Goal: Find specific page/section: Find specific page/section

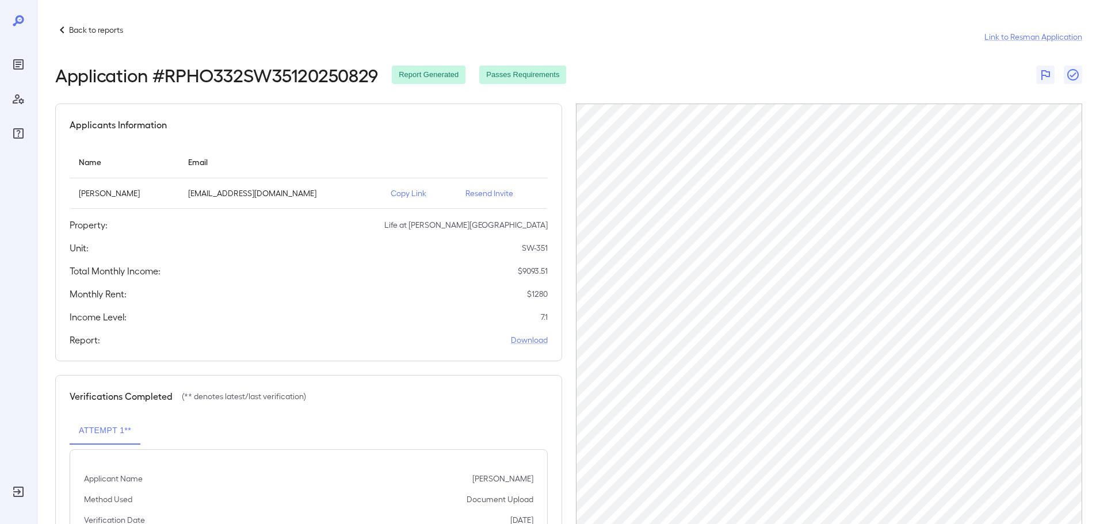
click at [106, 32] on p "Back to reports" at bounding box center [96, 30] width 54 height 12
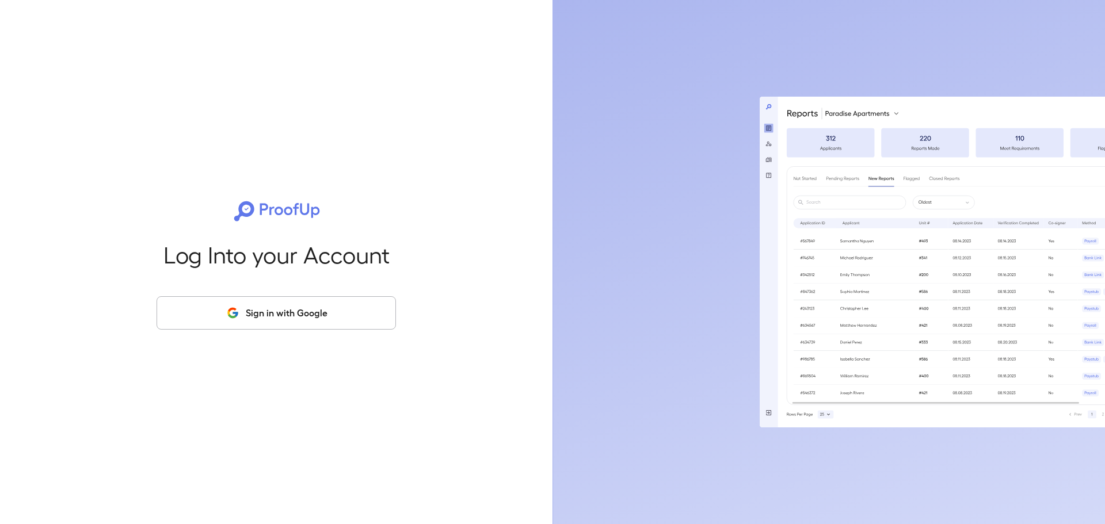
click at [215, 318] on button "Sign in with Google" at bounding box center [276, 312] width 239 height 33
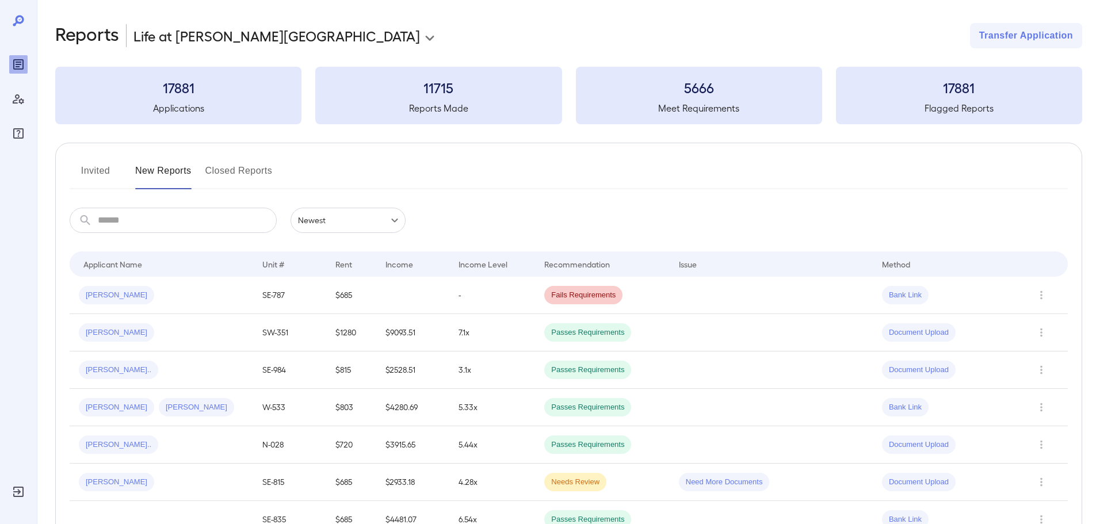
click at [100, 163] on button "Invited" at bounding box center [96, 176] width 52 height 28
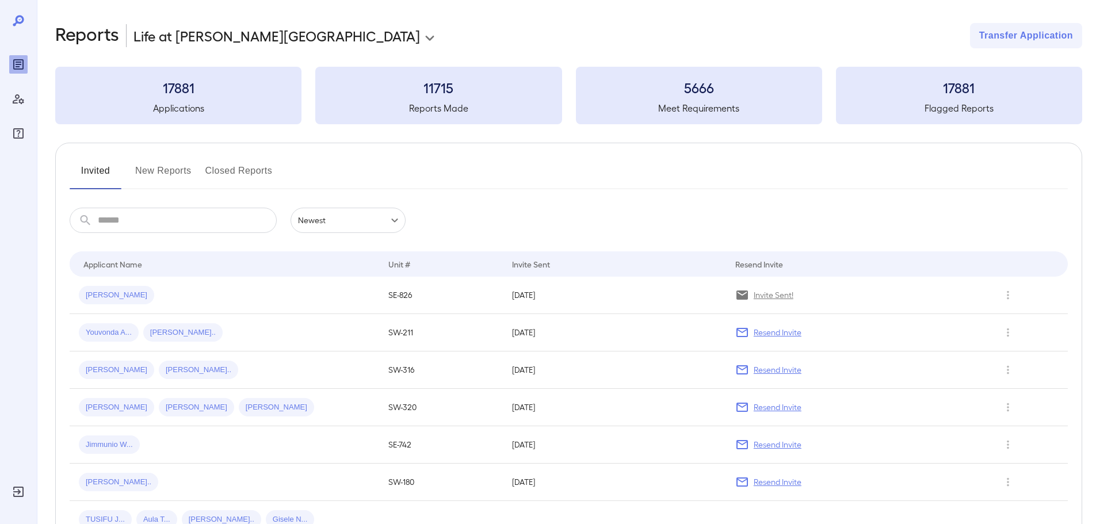
click at [162, 184] on button "New Reports" at bounding box center [163, 176] width 56 height 28
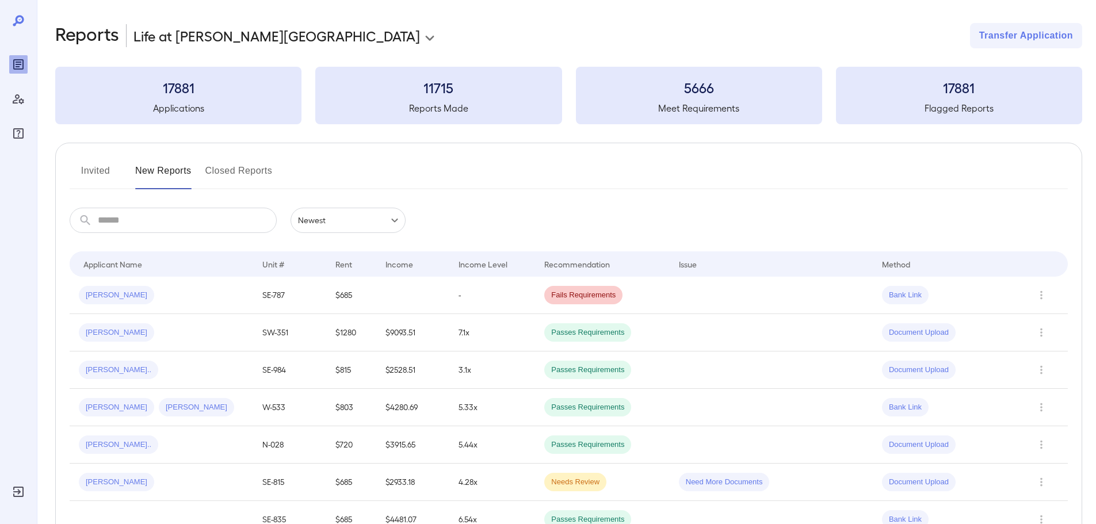
click at [187, 231] on input "text" at bounding box center [187, 220] width 179 height 25
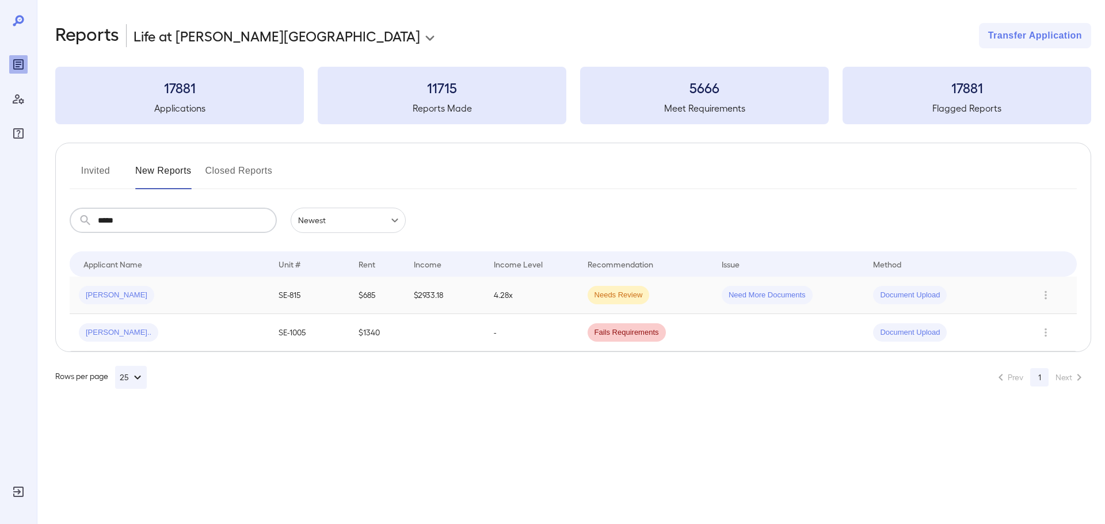
type input "*****"
click at [182, 284] on td "Christopher A..." at bounding box center [170, 295] width 200 height 37
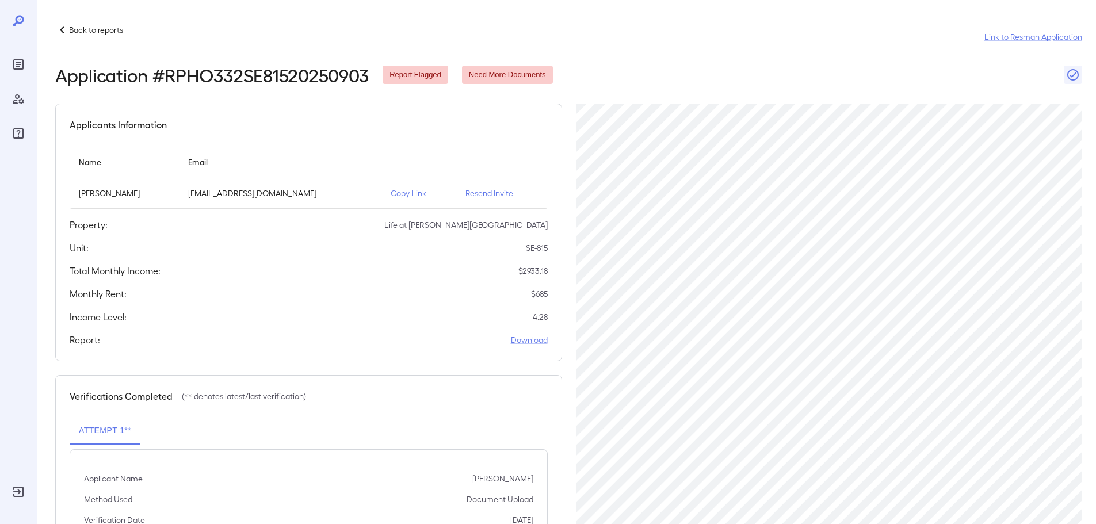
click at [99, 26] on p "Back to reports" at bounding box center [96, 30] width 54 height 12
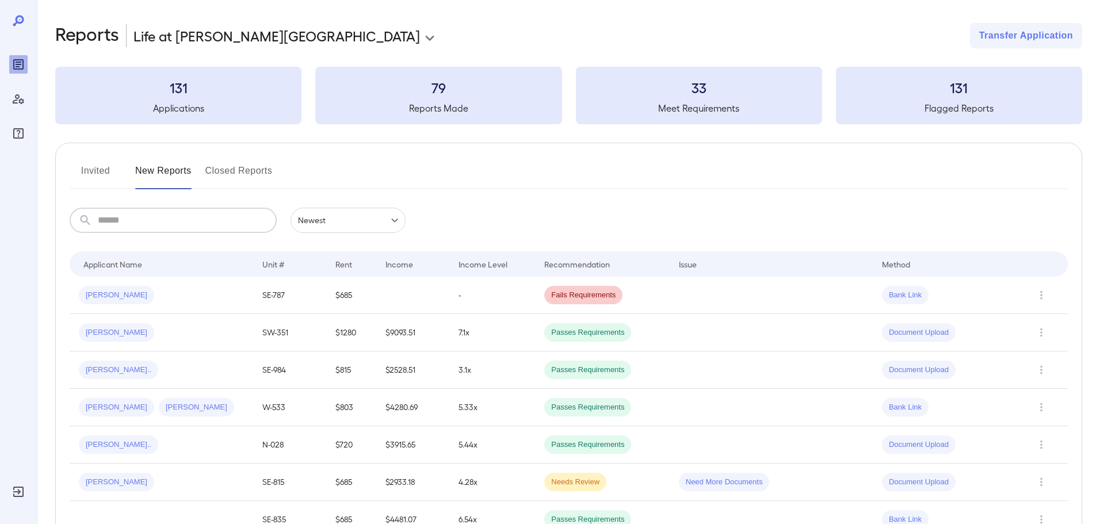
click at [177, 218] on input "text" at bounding box center [187, 220] width 179 height 25
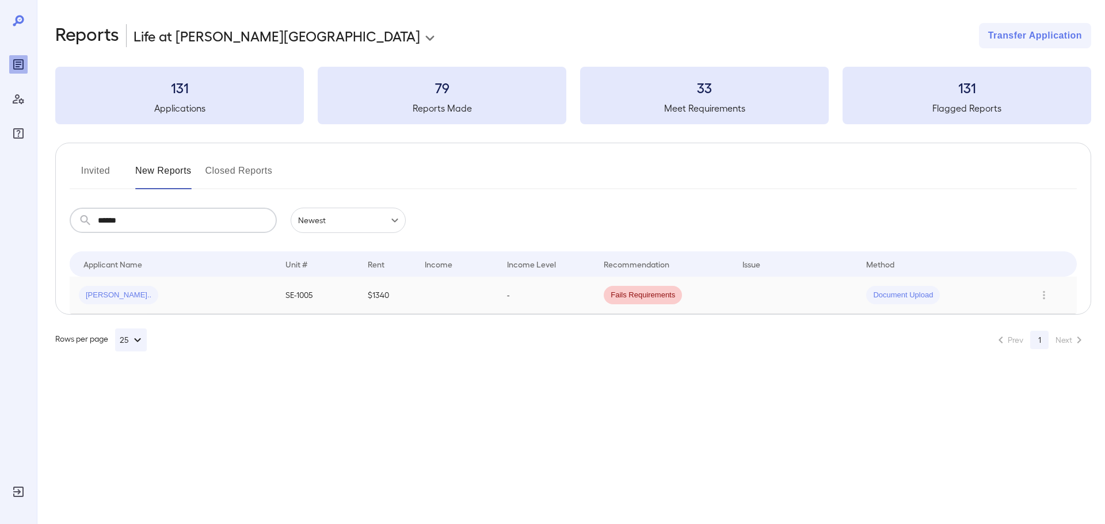
type input "******"
drag, startPoint x: 216, startPoint y: 287, endPoint x: 214, endPoint y: 273, distance: 13.4
click at [215, 275] on table "Applicant Name Unit # Rent Income Income Level Recommendation Issue Method Dona…" at bounding box center [573, 282] width 1007 height 63
click at [200, 297] on div "Donald N..." at bounding box center [173, 295] width 188 height 18
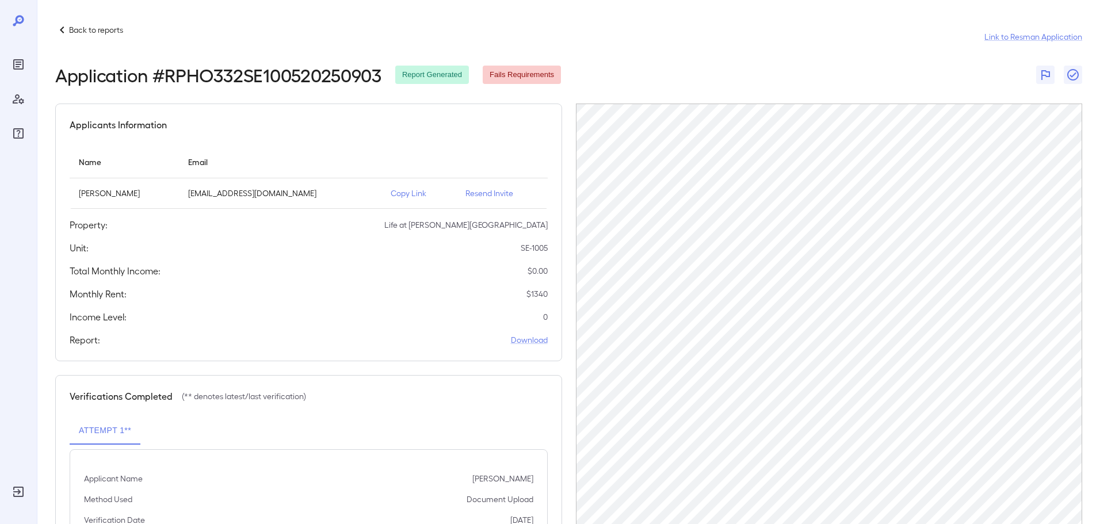
click at [391, 190] on p "Copy Link" at bounding box center [419, 194] width 56 height 12
click at [73, 27] on p "Back to reports" at bounding box center [96, 30] width 54 height 12
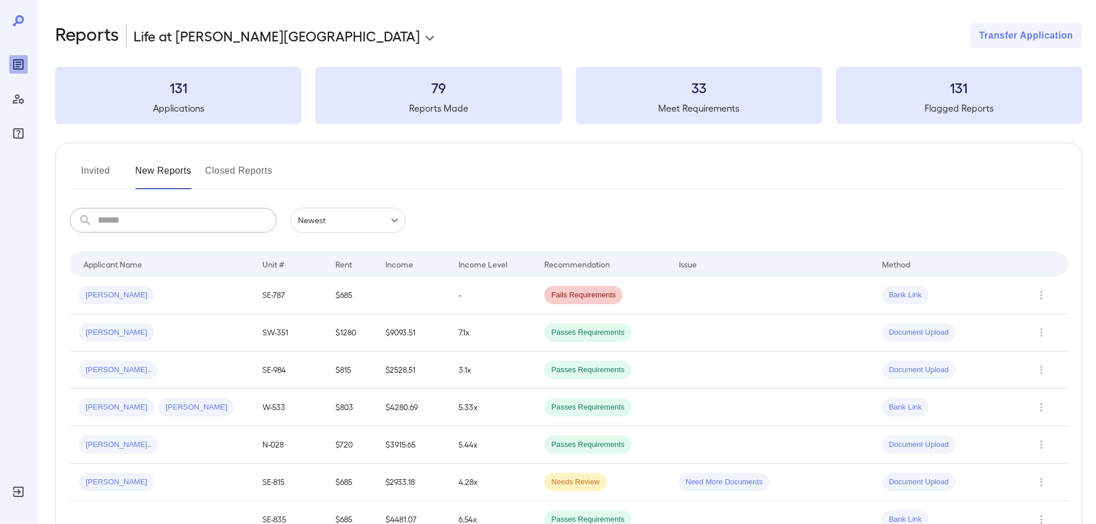
click at [152, 227] on input "text" at bounding box center [187, 220] width 179 height 25
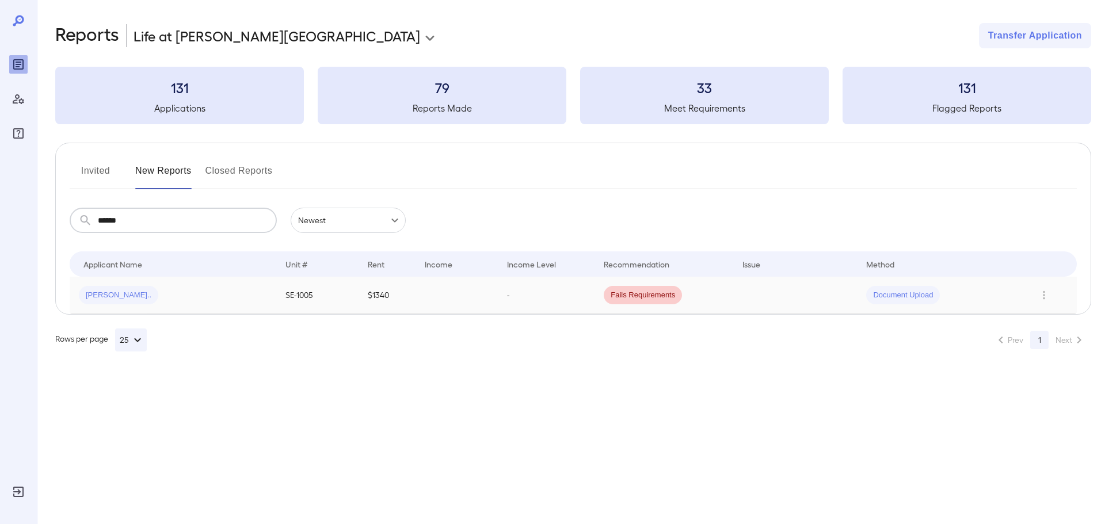
type input "******"
click at [185, 294] on div "Donald N..." at bounding box center [173, 295] width 188 height 18
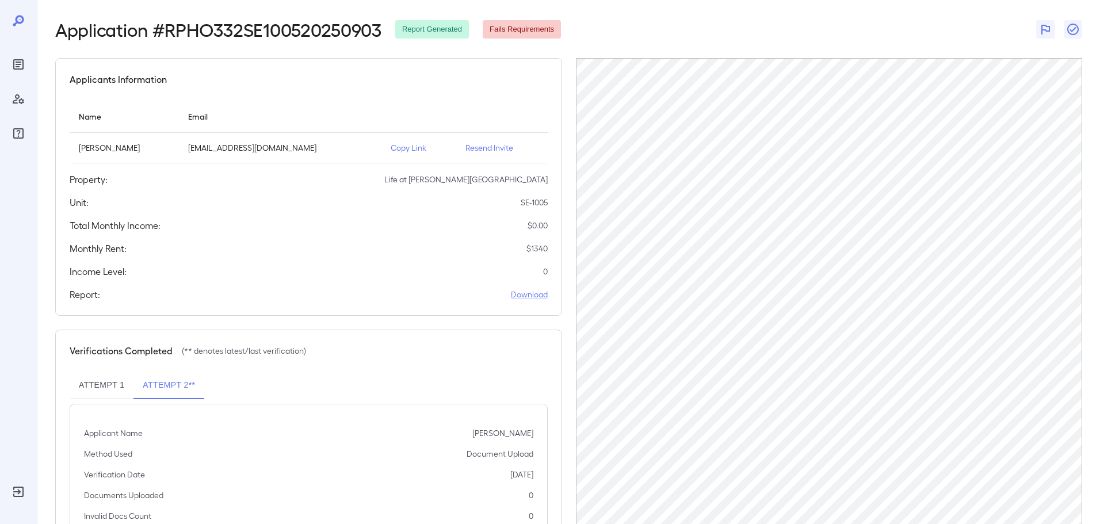
scroll to position [116, 0]
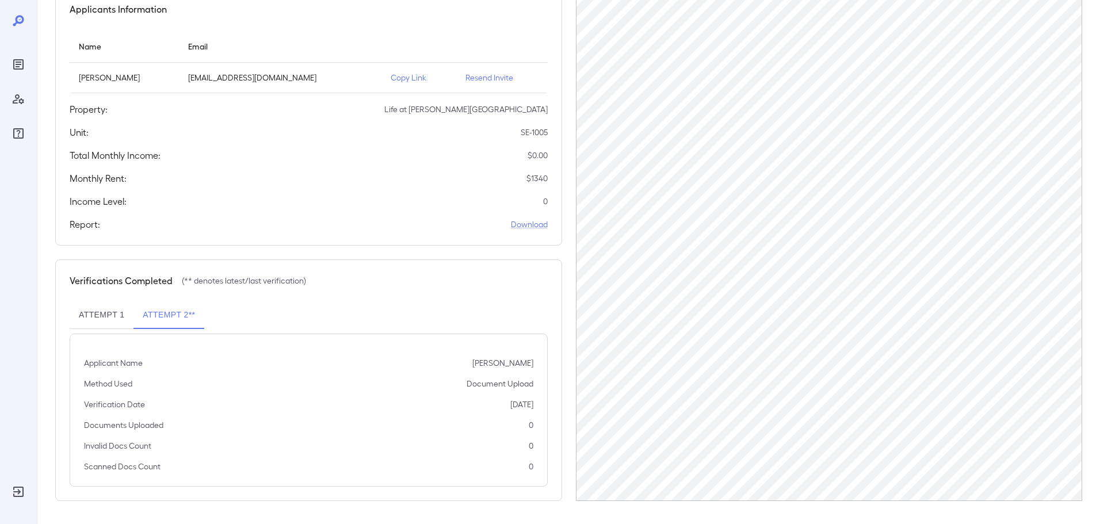
click at [342, 14] on div "Applicants Information" at bounding box center [309, 9] width 478 height 14
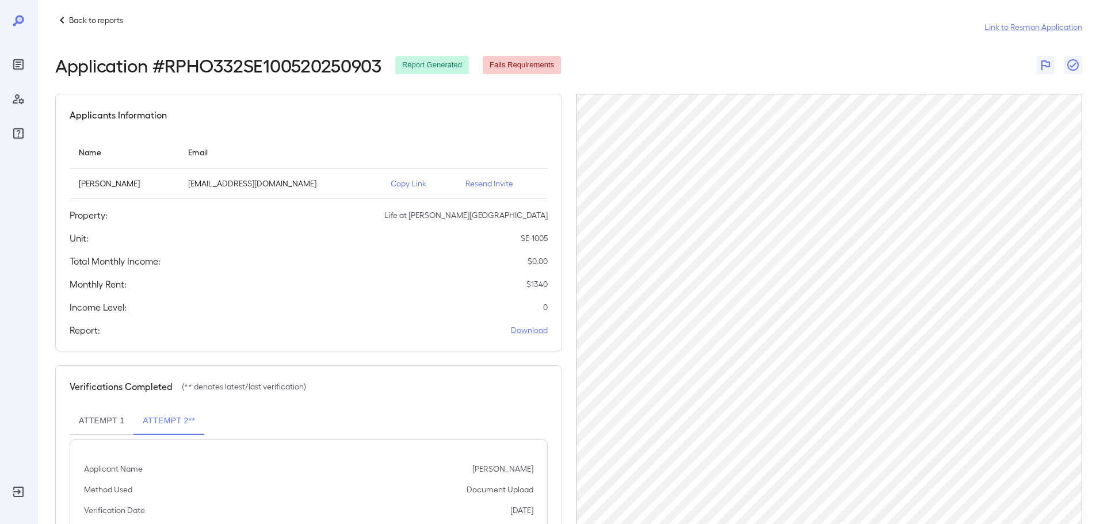
scroll to position [0, 0]
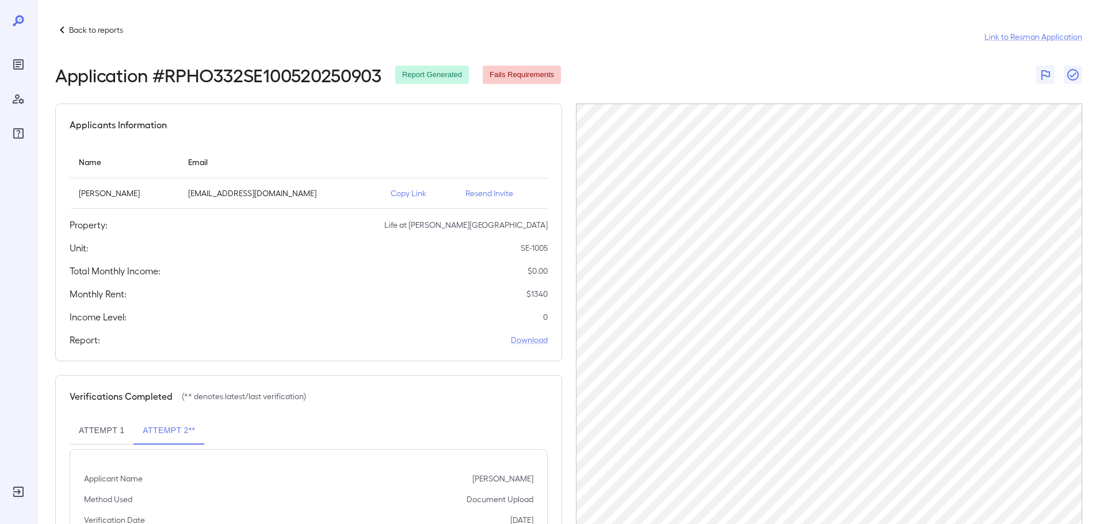
click at [94, 26] on p "Back to reports" at bounding box center [96, 30] width 54 height 12
